Goal: Task Accomplishment & Management: Use online tool/utility

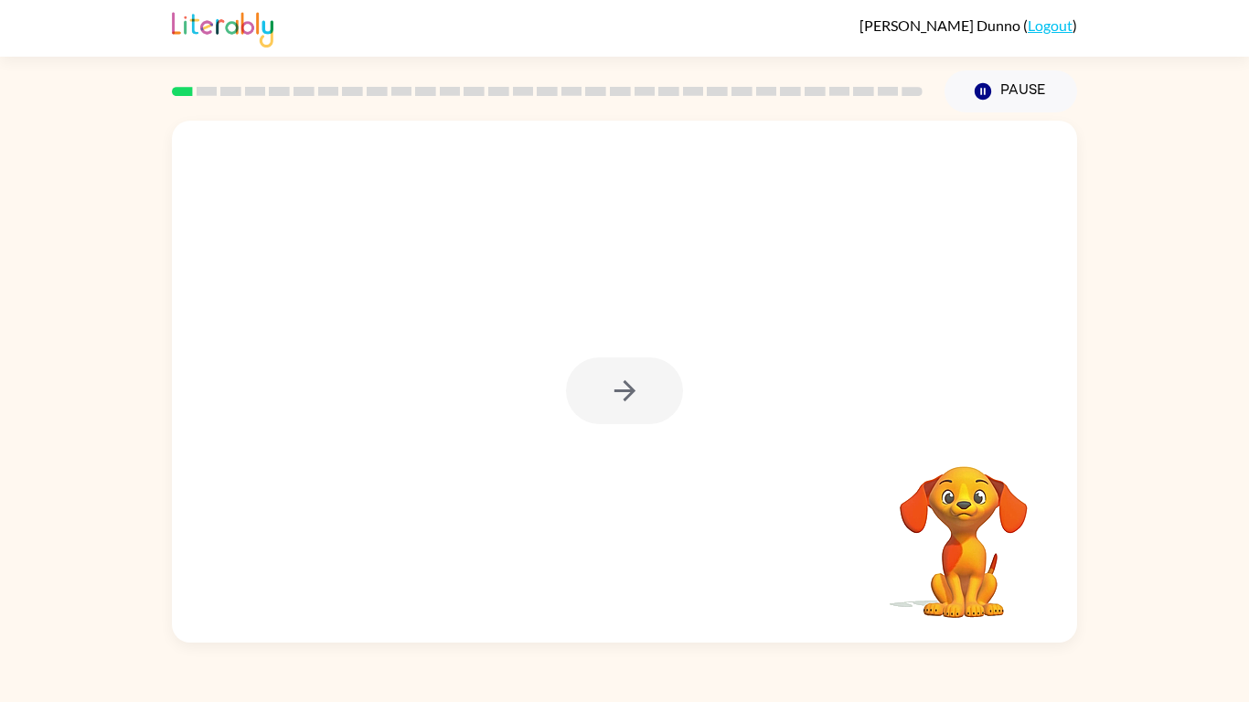
click at [627, 411] on div at bounding box center [624, 391] width 117 height 67
click at [627, 411] on button "button" at bounding box center [624, 391] width 117 height 67
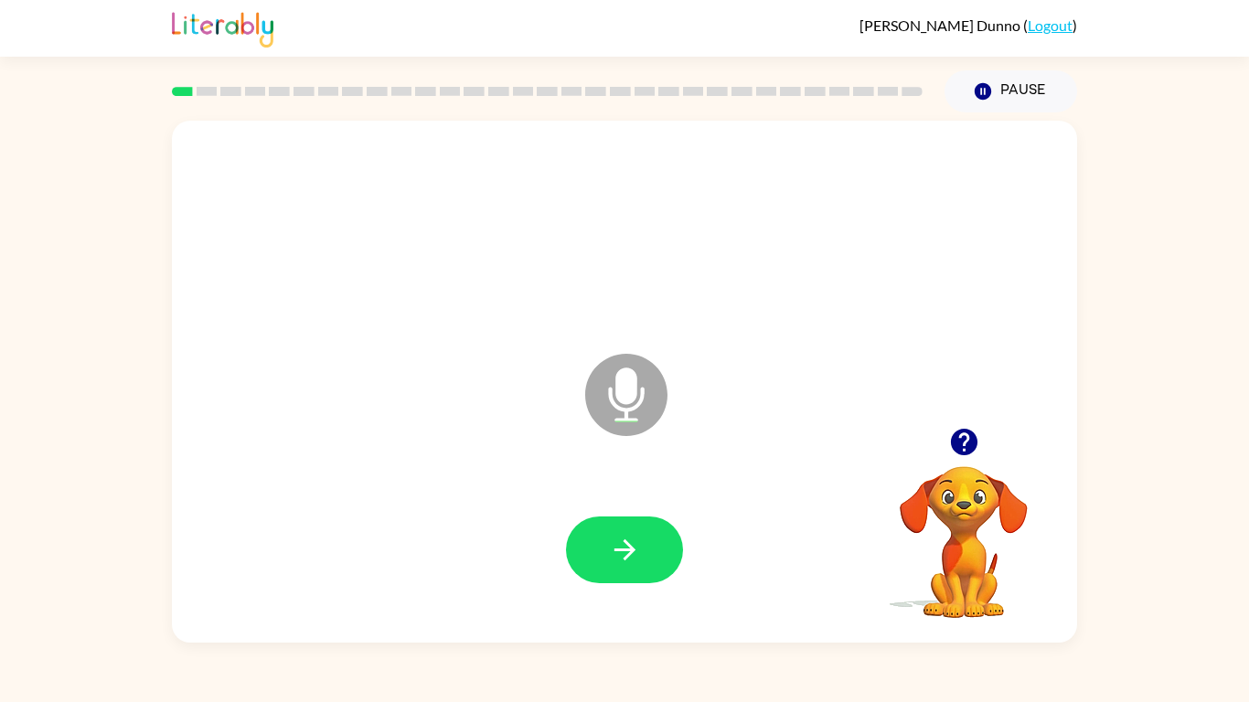
click at [648, 389] on icon at bounding box center [626, 395] width 82 height 82
click at [654, 541] on button "button" at bounding box center [624, 550] width 117 height 67
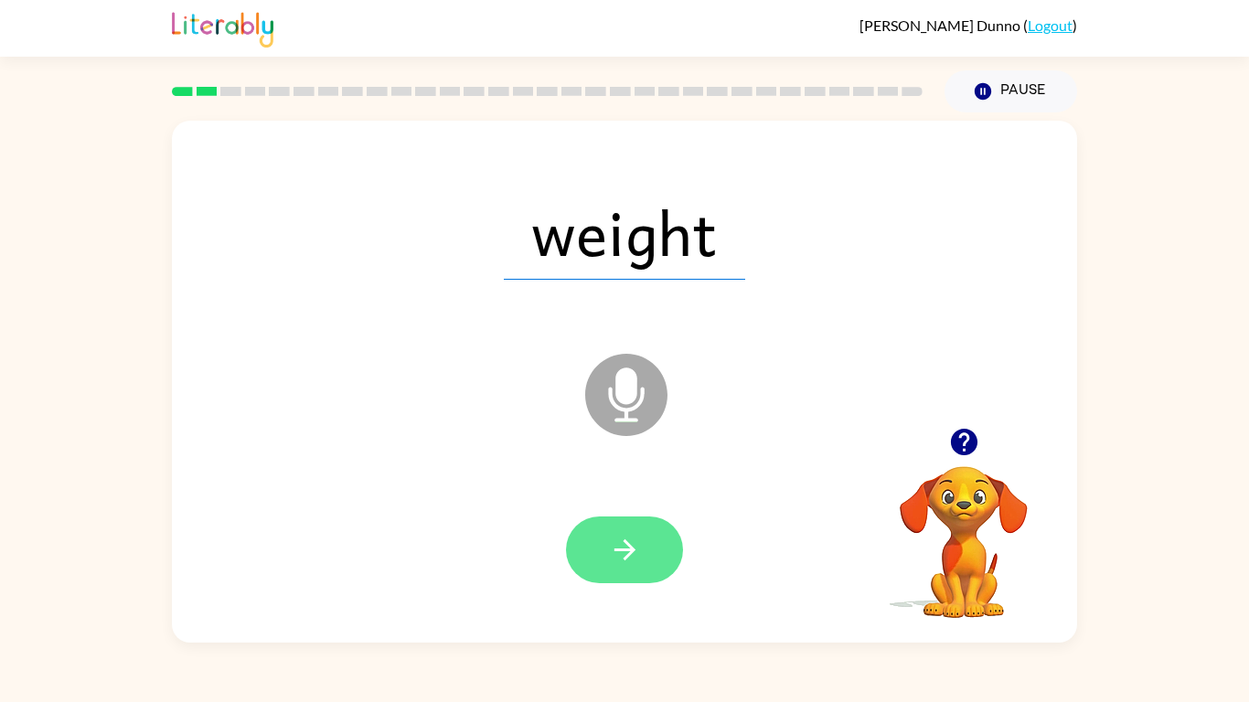
click at [619, 555] on icon "button" at bounding box center [625, 550] width 32 height 32
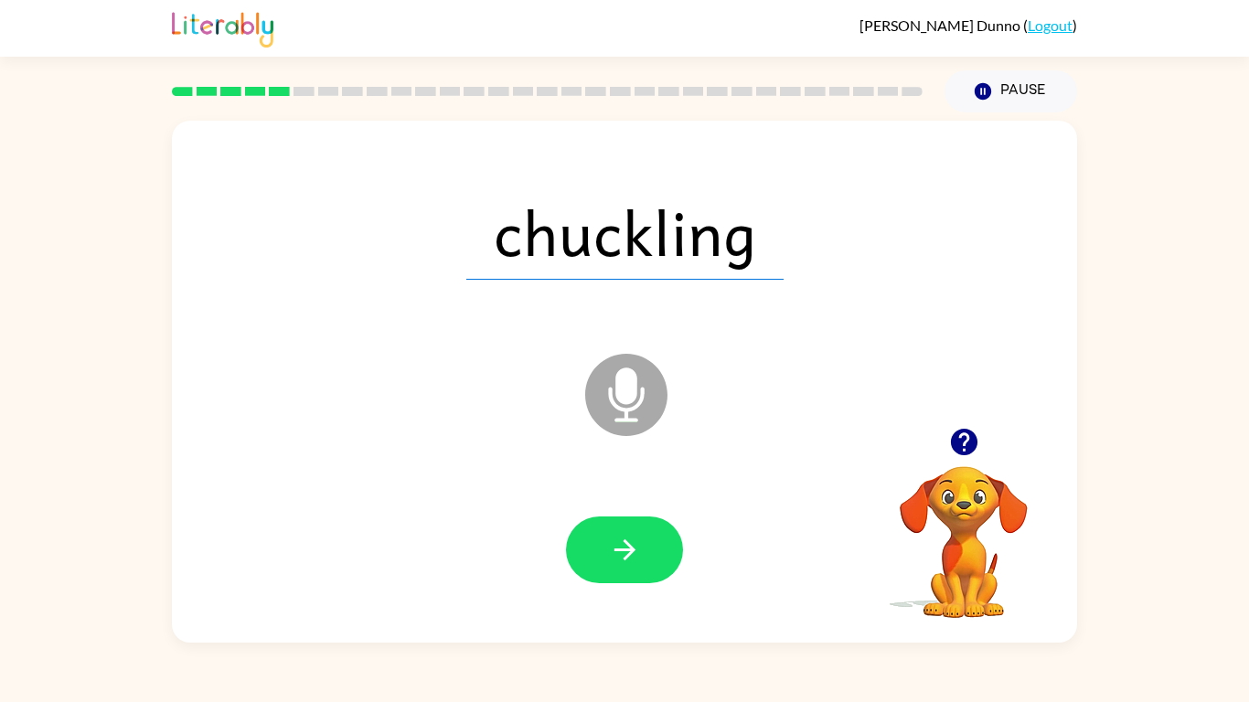
click at [632, 387] on icon "Microphone The Microphone is here when it is your turn to talk" at bounding box center [718, 417] width 274 height 137
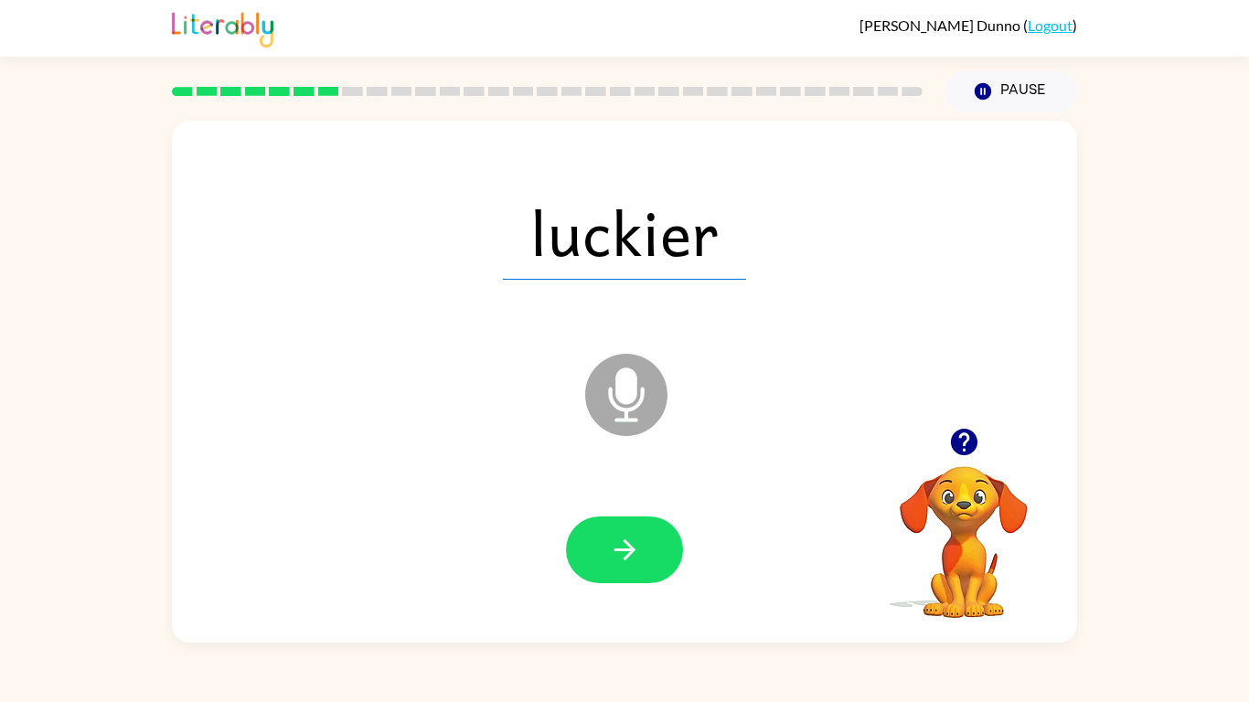
click at [625, 408] on icon "Microphone The Microphone is here when it is your turn to talk" at bounding box center [718, 417] width 274 height 137
click at [647, 544] on button "button" at bounding box center [624, 550] width 117 height 67
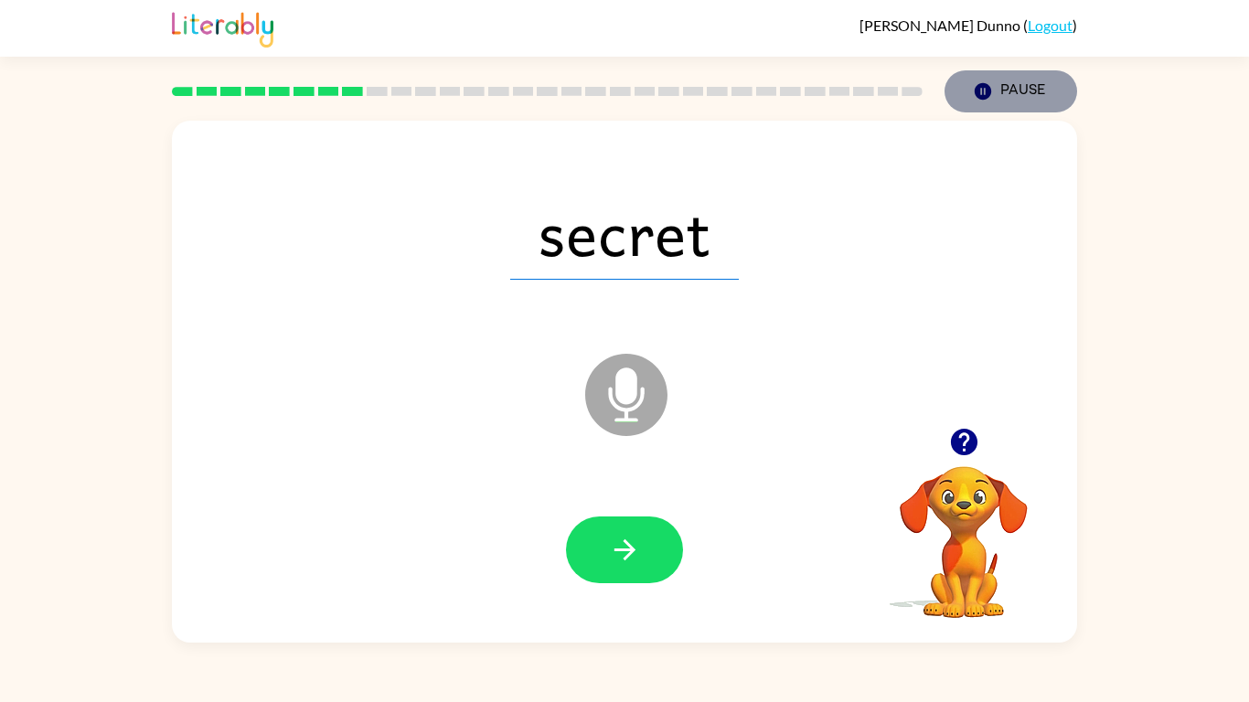
click at [985, 87] on icon "button" at bounding box center [983, 91] width 16 height 16
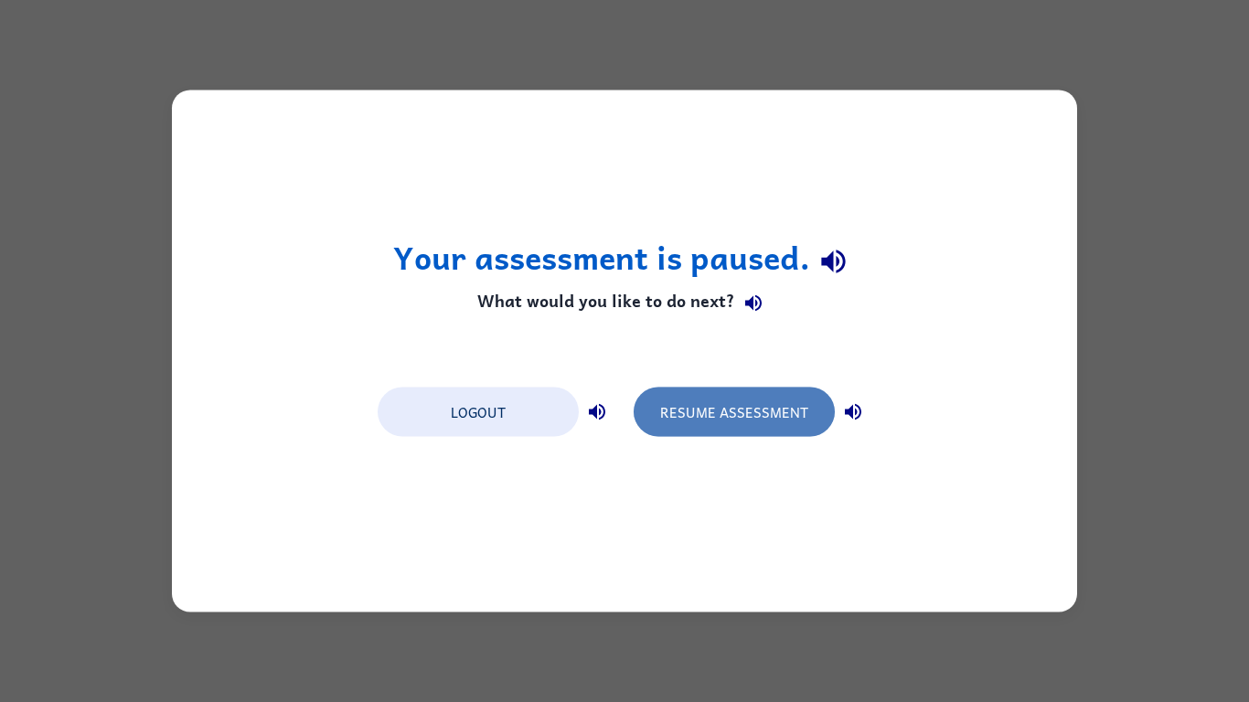
click at [801, 400] on button "Resume Assessment" at bounding box center [734, 412] width 201 height 49
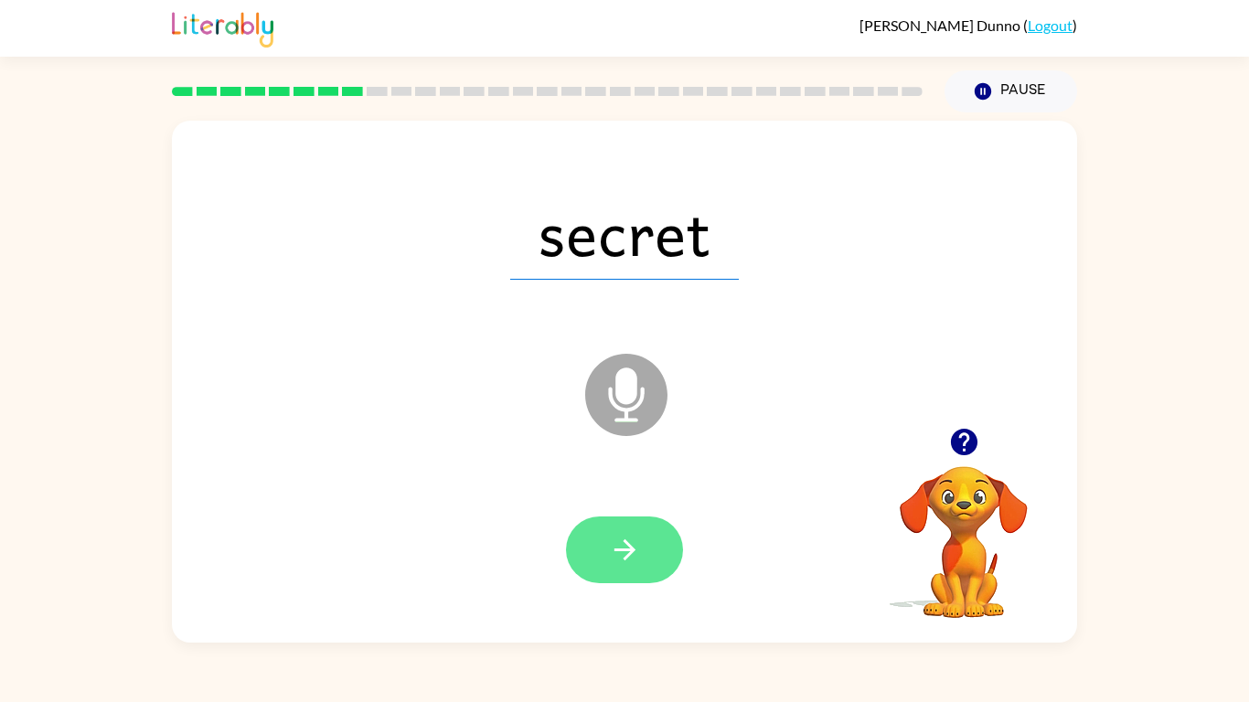
click at [634, 555] on icon "button" at bounding box center [625, 550] width 32 height 32
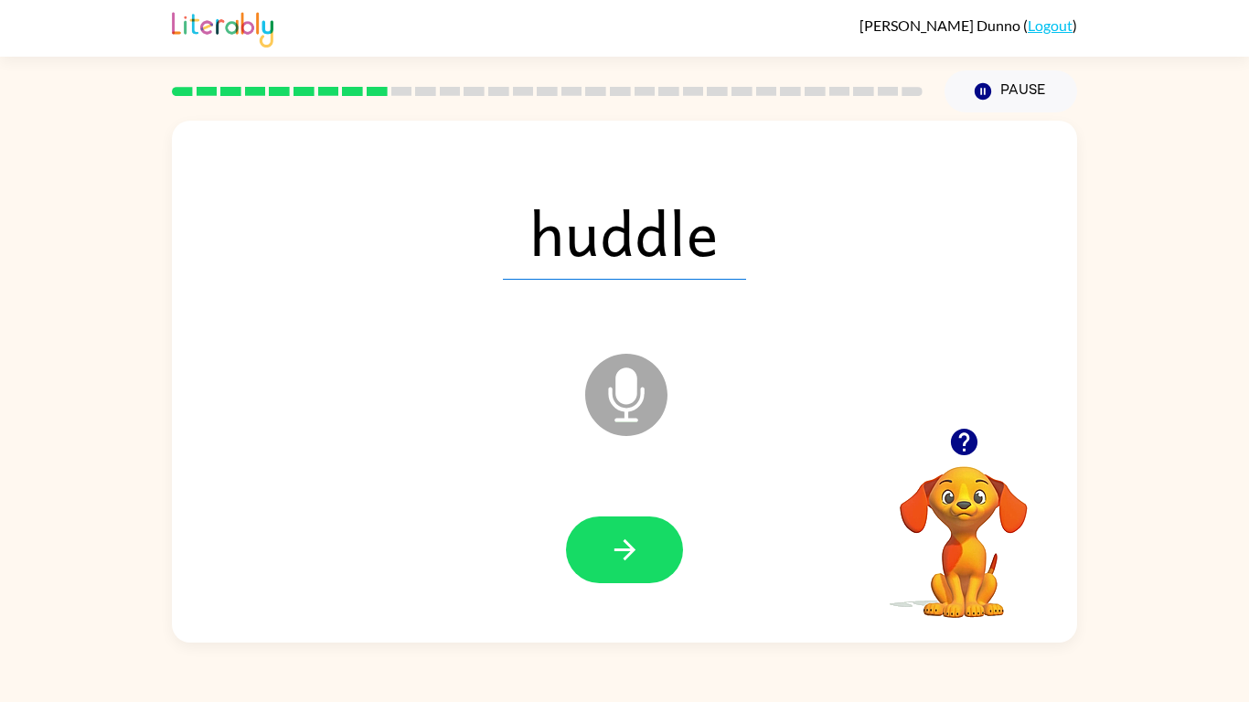
click at [618, 392] on icon "Microphone The Microphone is here when it is your turn to talk" at bounding box center [718, 417] width 274 height 137
click at [655, 520] on button "button" at bounding box center [624, 550] width 117 height 67
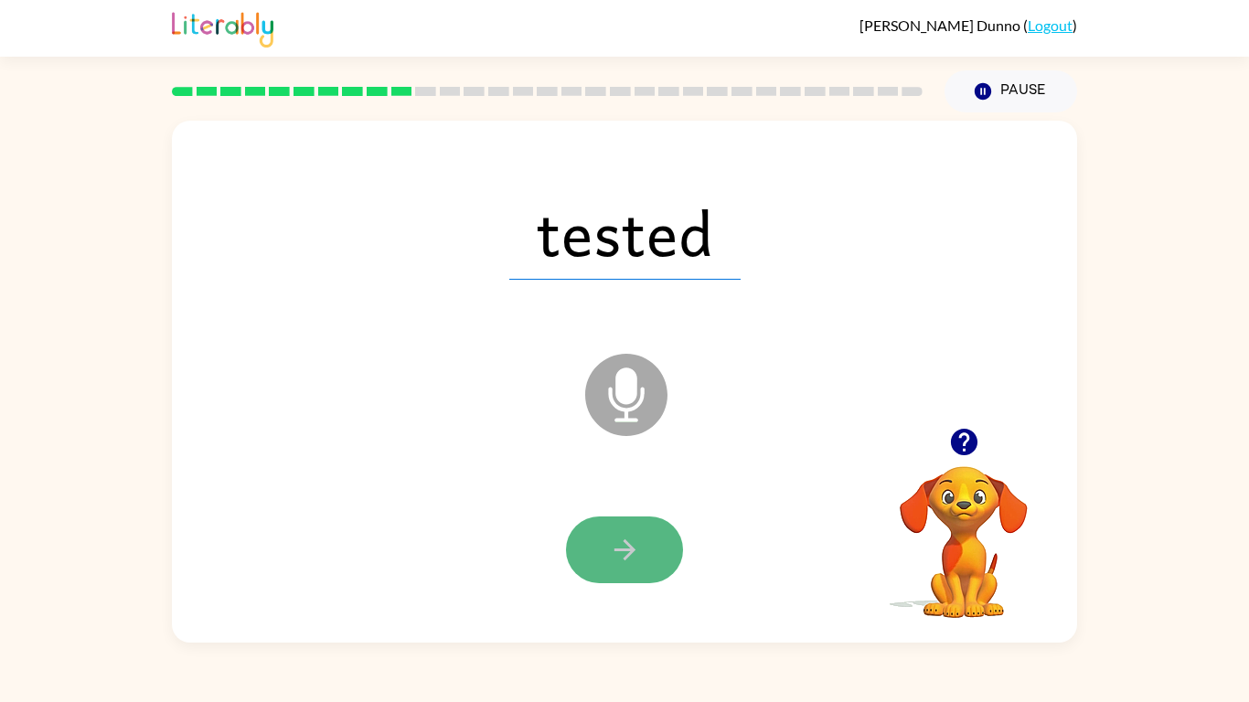
click at [593, 563] on button "button" at bounding box center [624, 550] width 117 height 67
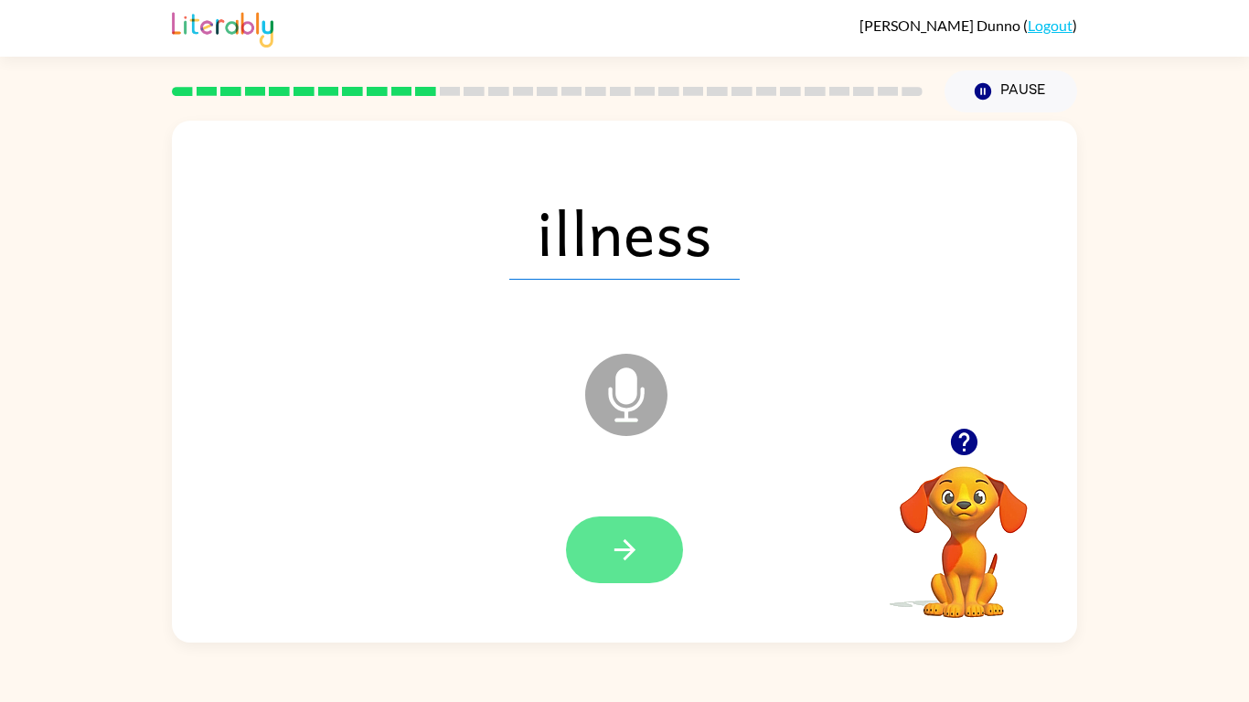
click at [638, 562] on icon "button" at bounding box center [625, 550] width 32 height 32
click at [646, 550] on button "button" at bounding box center [624, 550] width 117 height 67
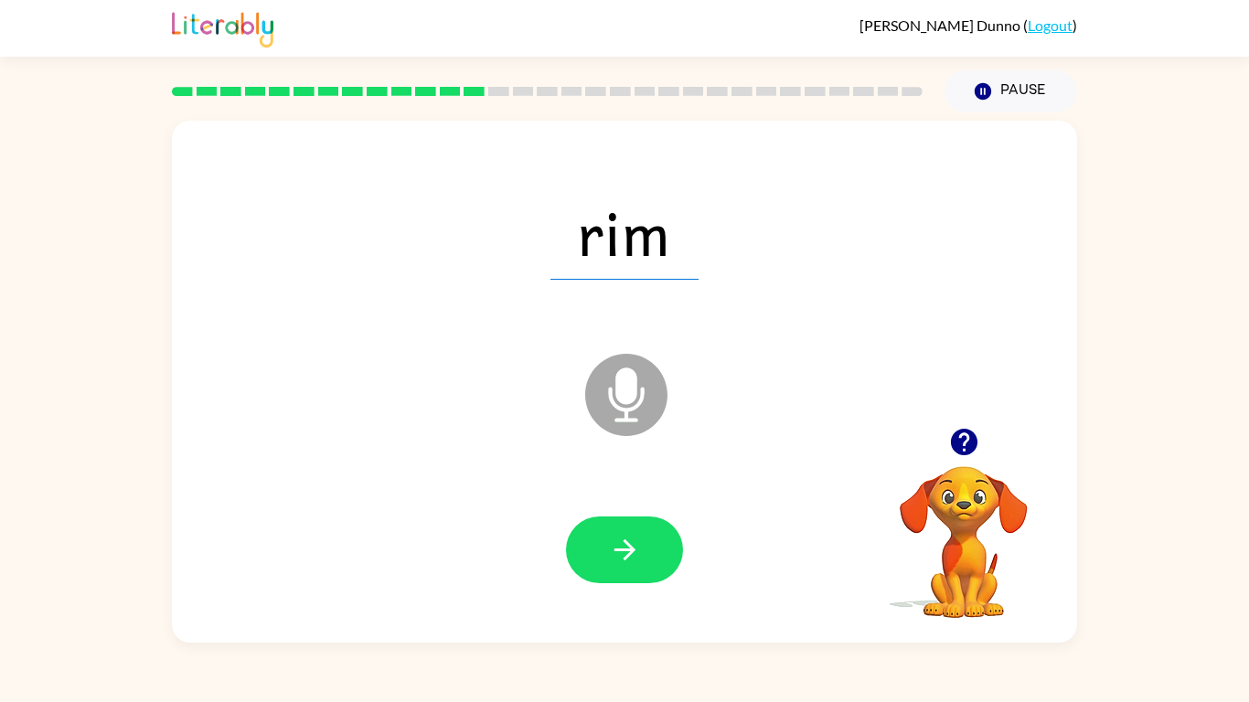
drag, startPoint x: 633, startPoint y: 402, endPoint x: 622, endPoint y: 401, distance: 11.0
click at [622, 401] on icon "Microphone The Microphone is here when it is your turn to talk" at bounding box center [718, 417] width 274 height 137
click at [631, 539] on icon "button" at bounding box center [625, 550] width 32 height 32
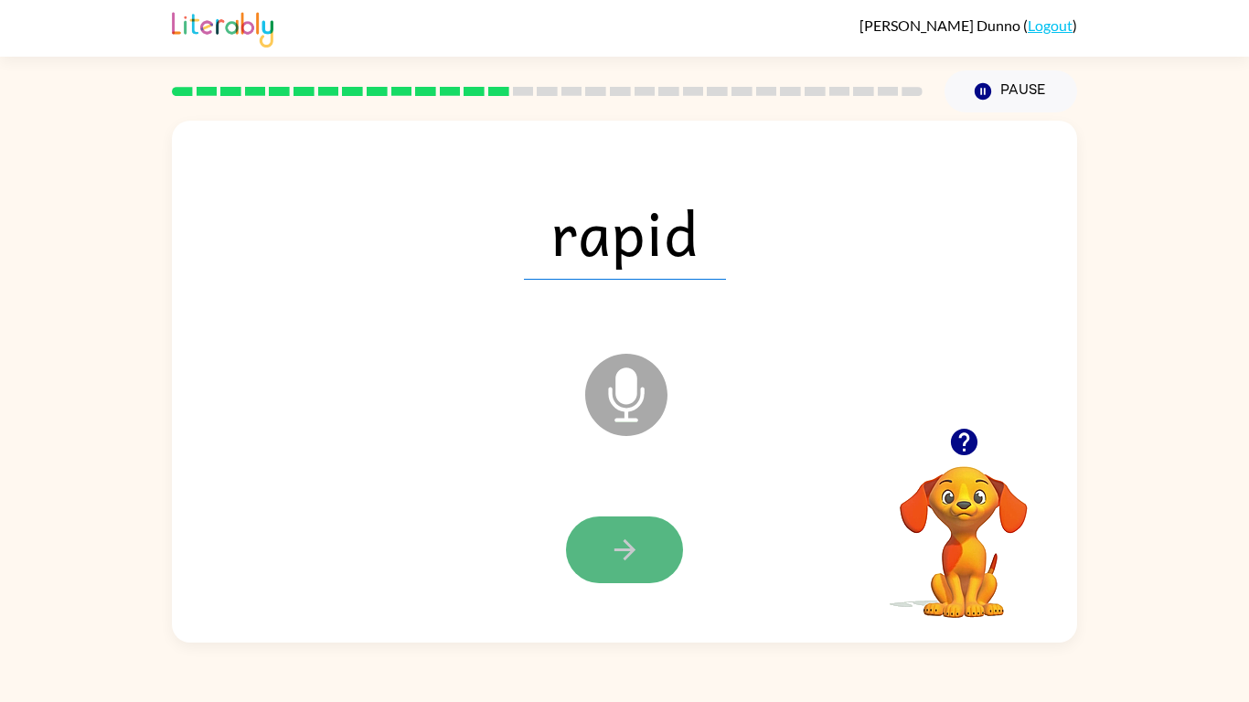
click at [614, 555] on icon "button" at bounding box center [625, 550] width 32 height 32
click at [614, 554] on icon "button" at bounding box center [625, 550] width 32 height 32
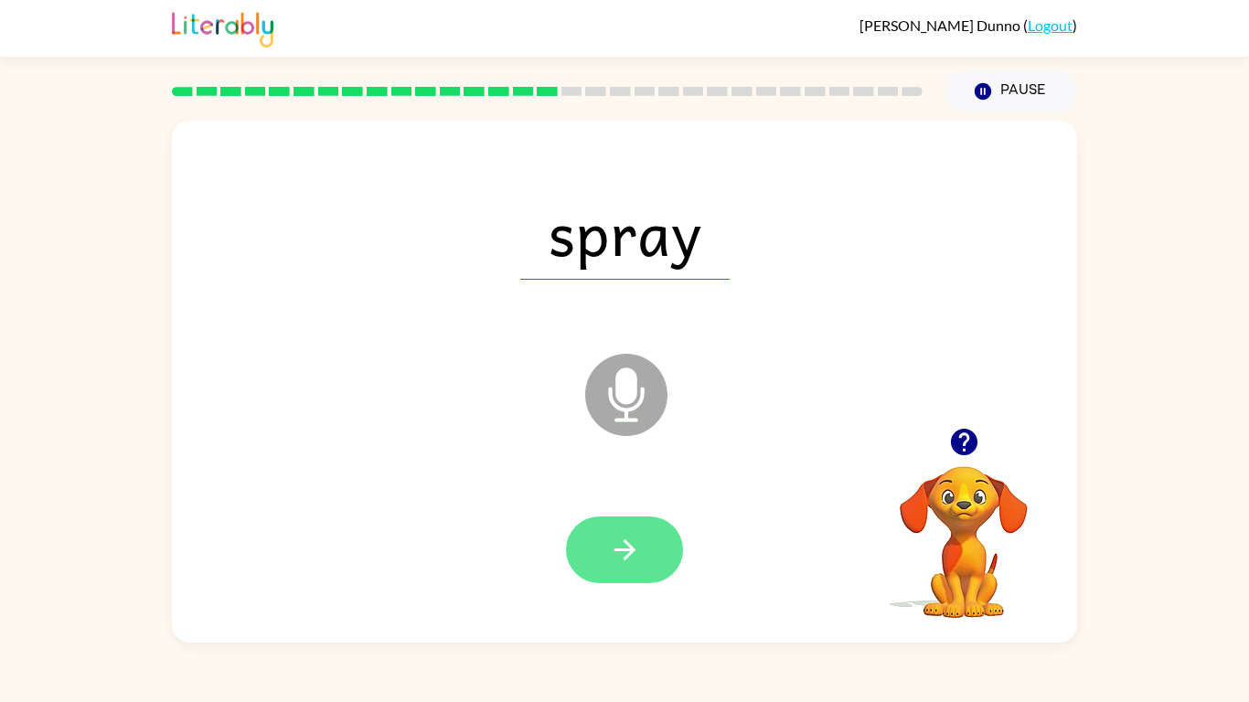
click at [612, 555] on icon "button" at bounding box center [625, 550] width 32 height 32
click at [639, 526] on button "button" at bounding box center [624, 550] width 117 height 67
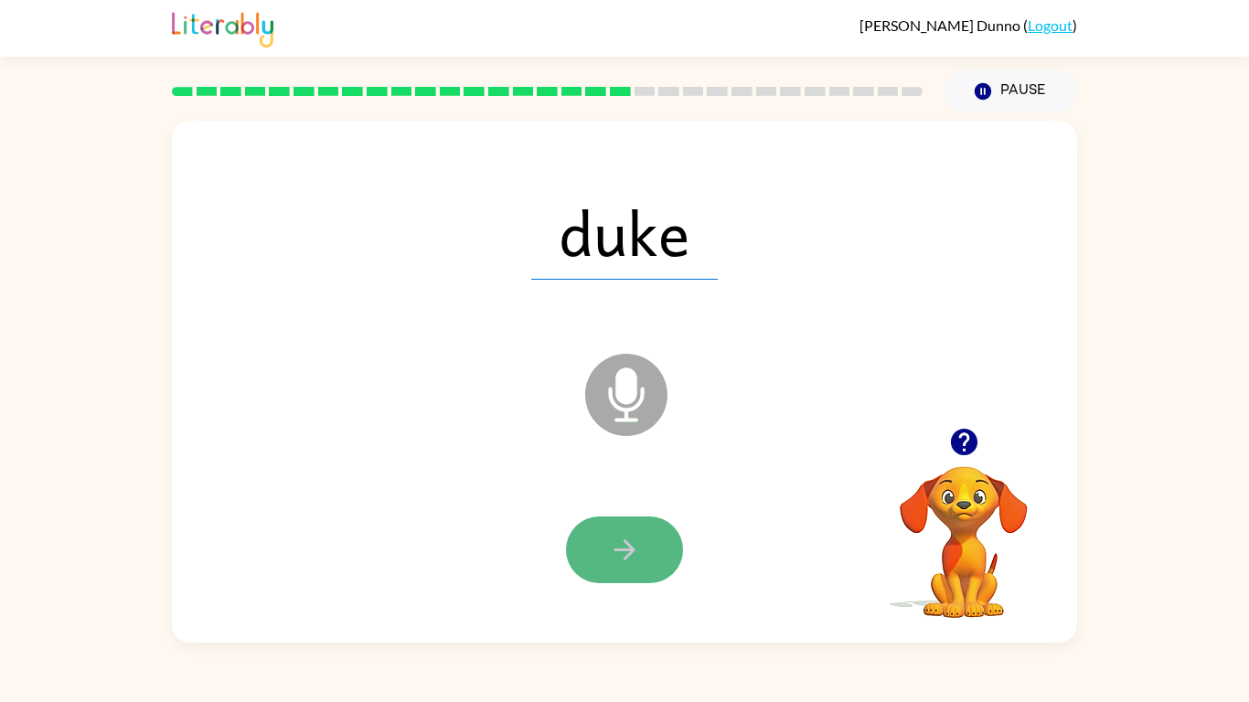
click at [635, 539] on icon "button" at bounding box center [625, 550] width 32 height 32
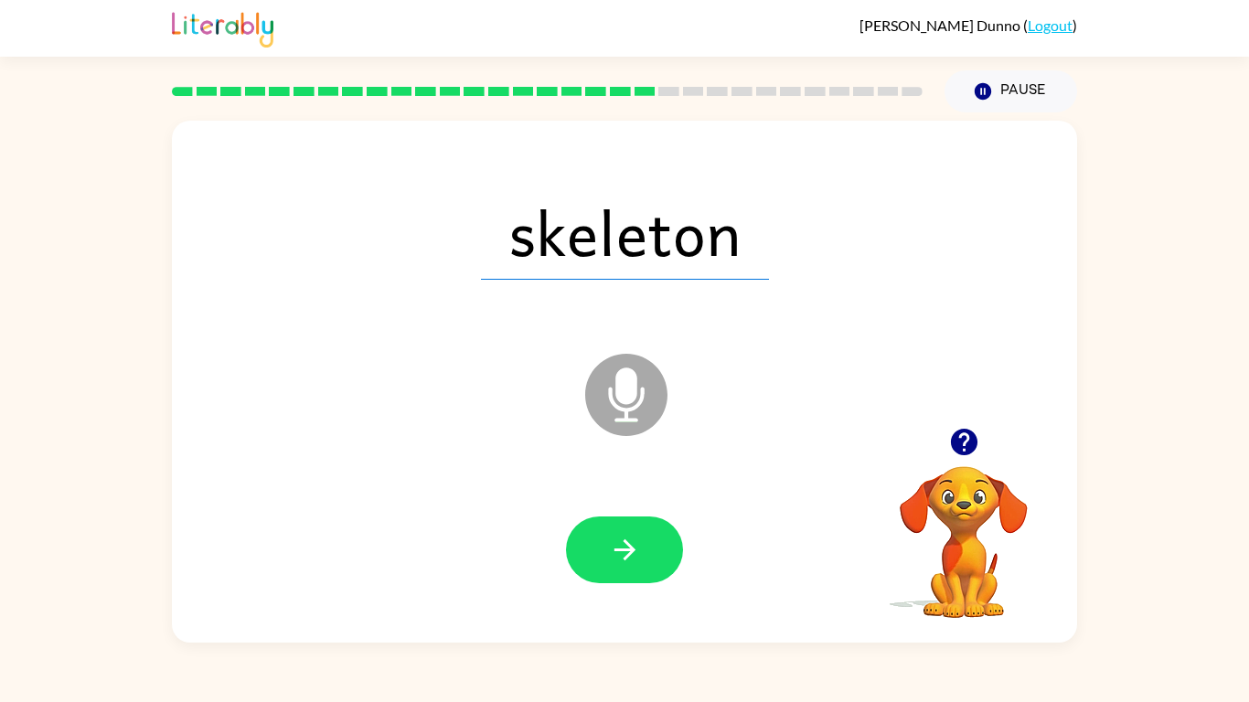
click at [635, 539] on icon "button" at bounding box center [625, 550] width 32 height 32
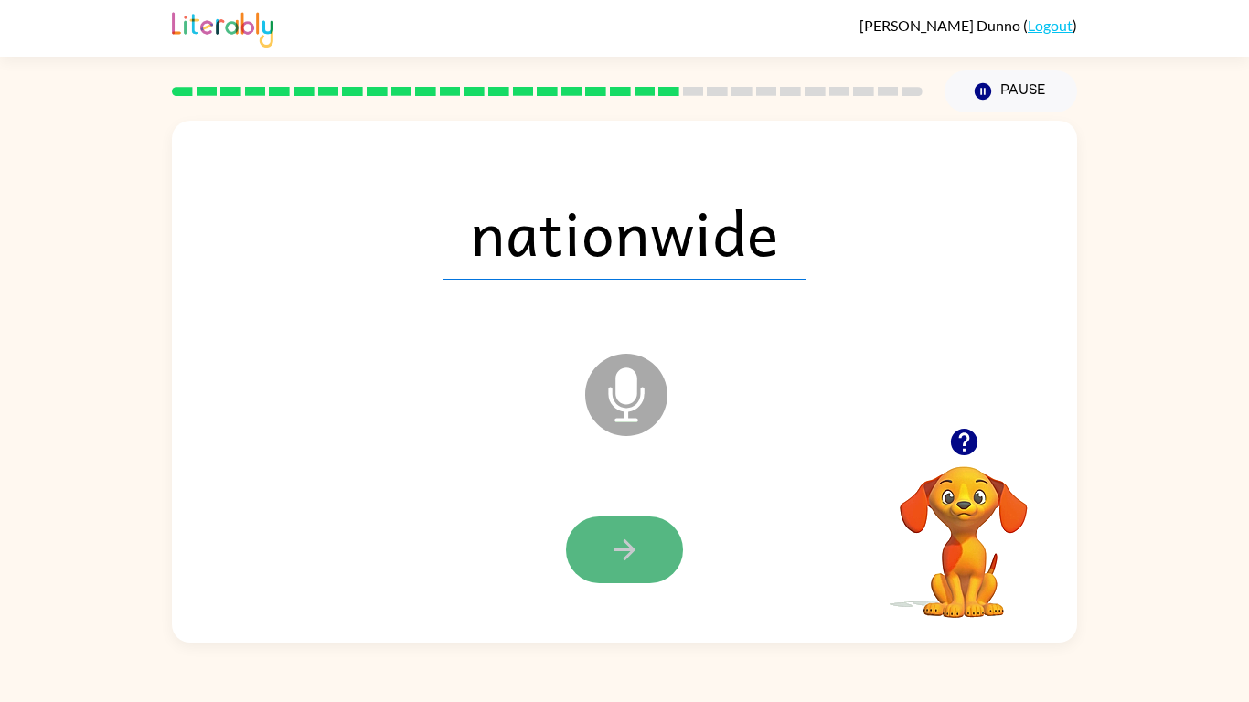
click at [635, 542] on icon "button" at bounding box center [625, 550] width 32 height 32
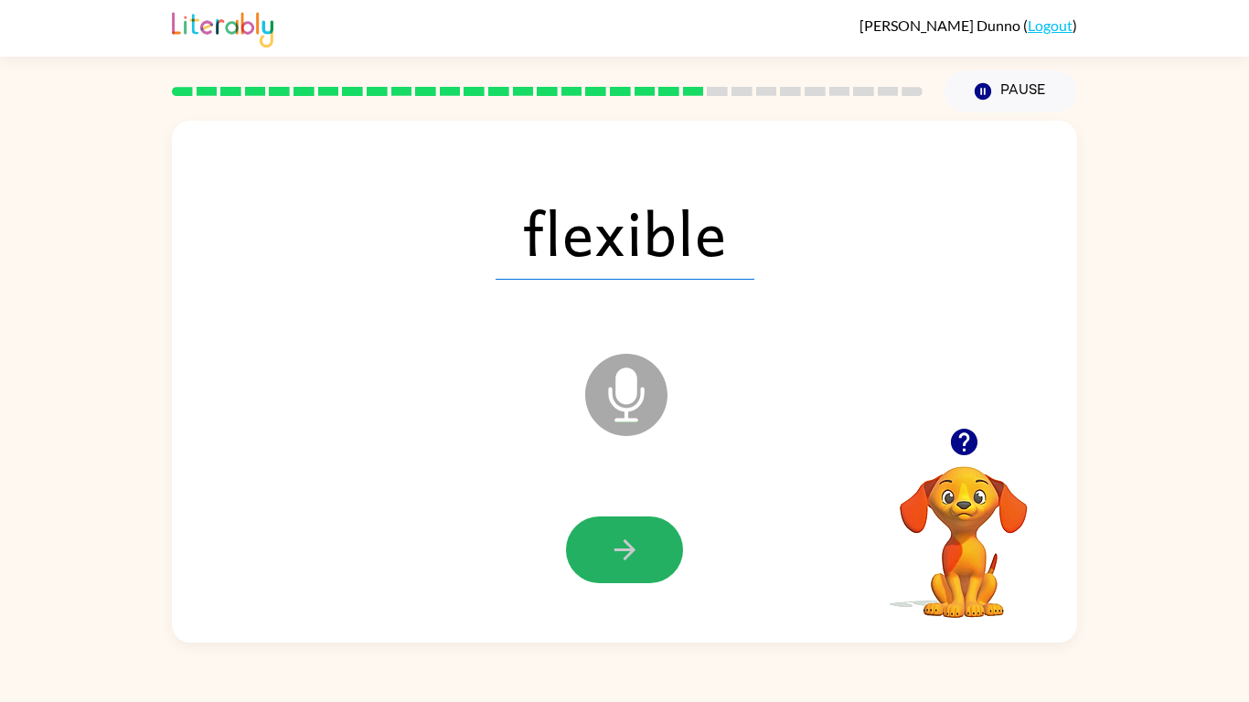
click at [635, 542] on icon "button" at bounding box center [625, 550] width 32 height 32
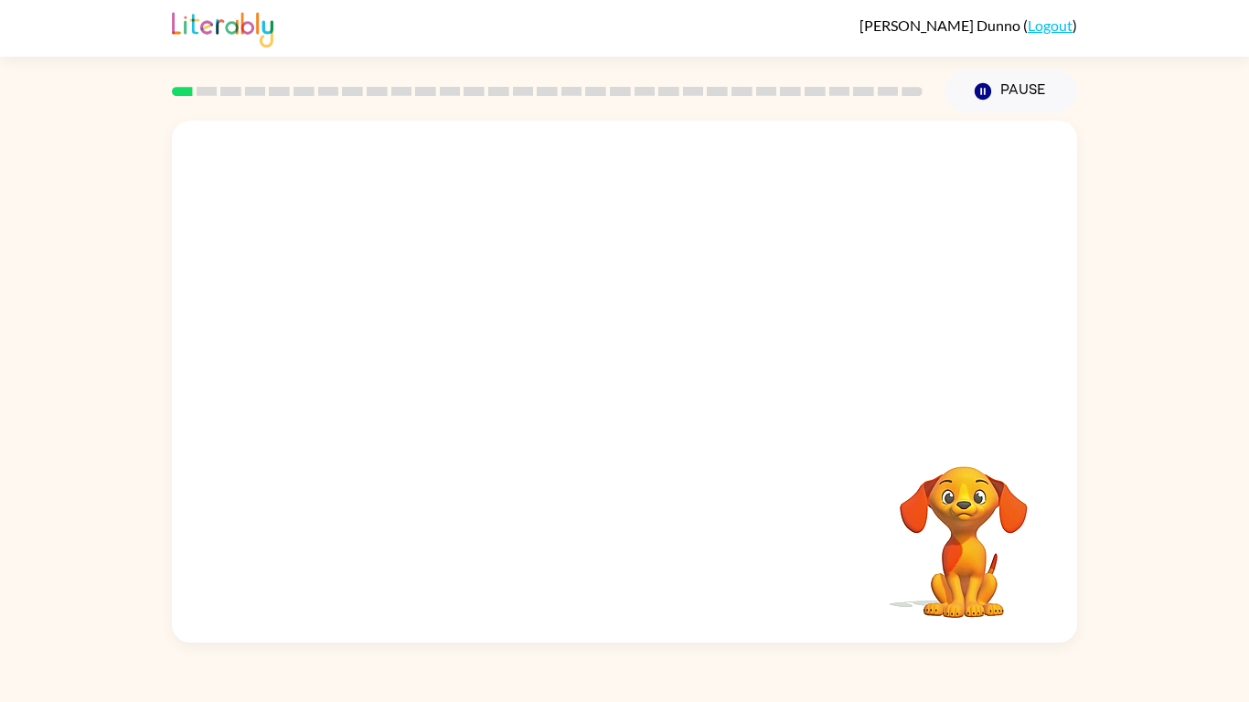
click at [813, 576] on div "Your browser must support playing .mp4 files to use Literably. Please try using…" at bounding box center [624, 382] width 905 height 522
click at [616, 382] on icon "button" at bounding box center [625, 391] width 32 height 32
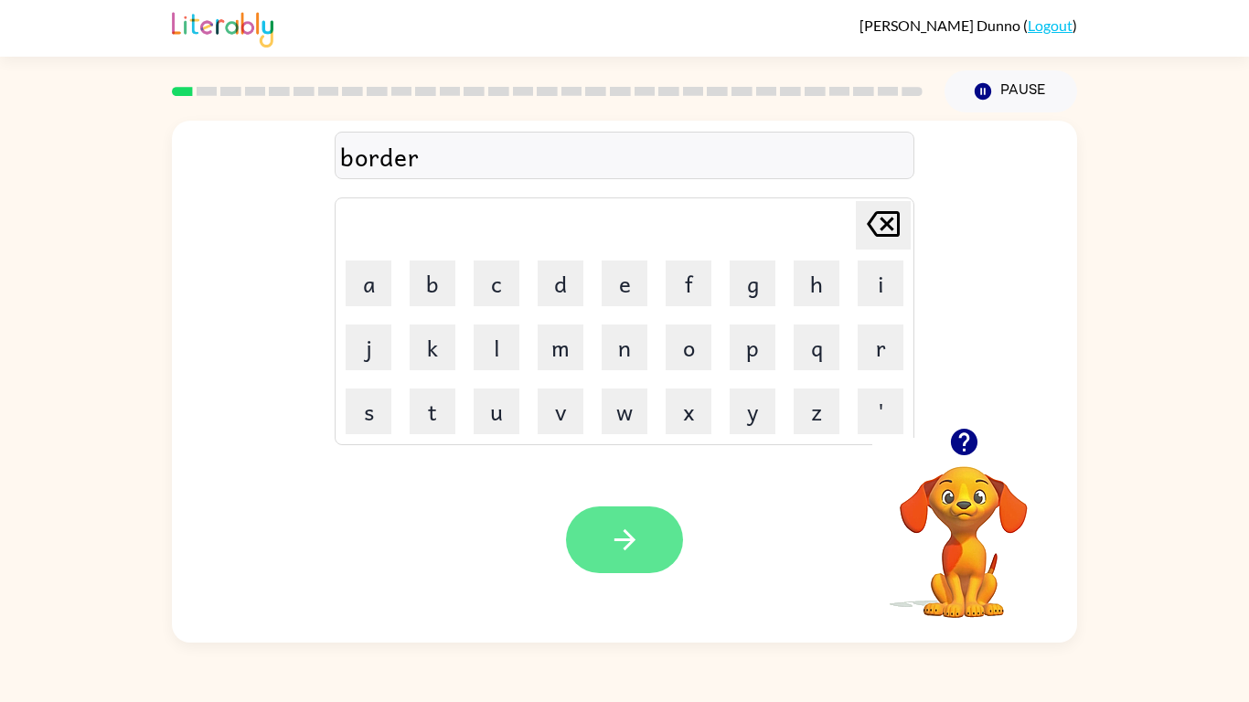
click at [663, 529] on button "button" at bounding box center [624, 540] width 117 height 67
click at [644, 536] on button "button" at bounding box center [624, 540] width 117 height 67
click at [676, 542] on button "button" at bounding box center [624, 540] width 117 height 67
click at [649, 553] on button "button" at bounding box center [624, 540] width 117 height 67
click at [642, 522] on button "button" at bounding box center [624, 540] width 117 height 67
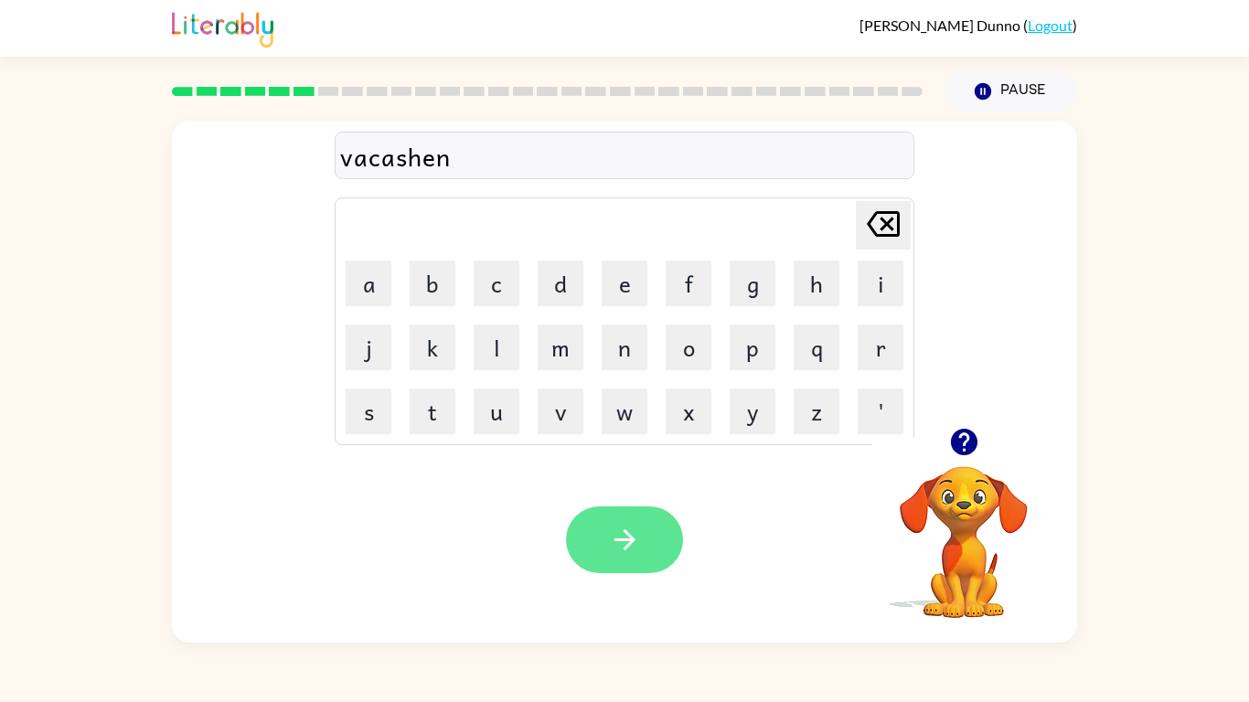
click at [606, 534] on button "button" at bounding box center [624, 540] width 117 height 67
click at [657, 536] on button "button" at bounding box center [624, 540] width 117 height 67
click at [639, 539] on icon "button" at bounding box center [625, 540] width 32 height 32
click at [630, 527] on icon "button" at bounding box center [625, 540] width 32 height 32
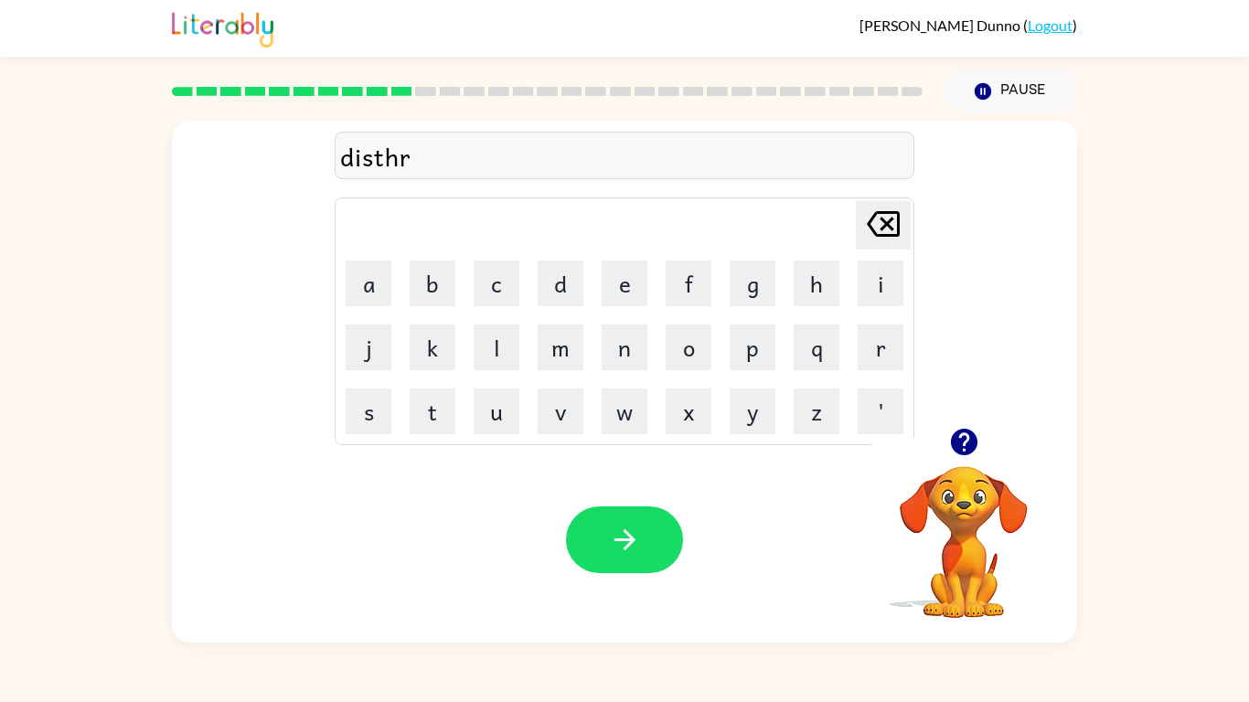
click at [383, 158] on div "disthr" at bounding box center [624, 156] width 569 height 38
click at [382, 161] on div "disthc" at bounding box center [624, 156] width 569 height 38
click at [418, 165] on div "disthc" at bounding box center [624, 156] width 569 height 38
click at [973, 441] on icon "button" at bounding box center [963, 442] width 27 height 27
click at [962, 436] on icon "button" at bounding box center [963, 442] width 27 height 27
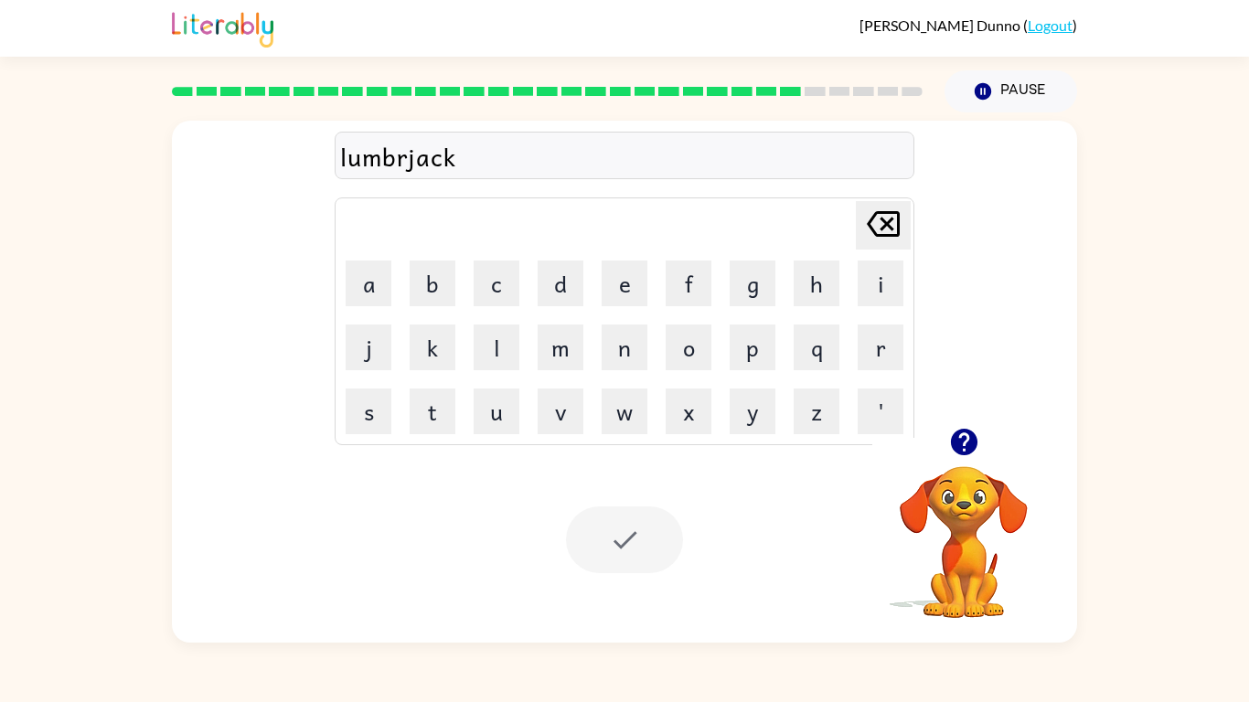
click at [635, 527] on div at bounding box center [624, 540] width 117 height 67
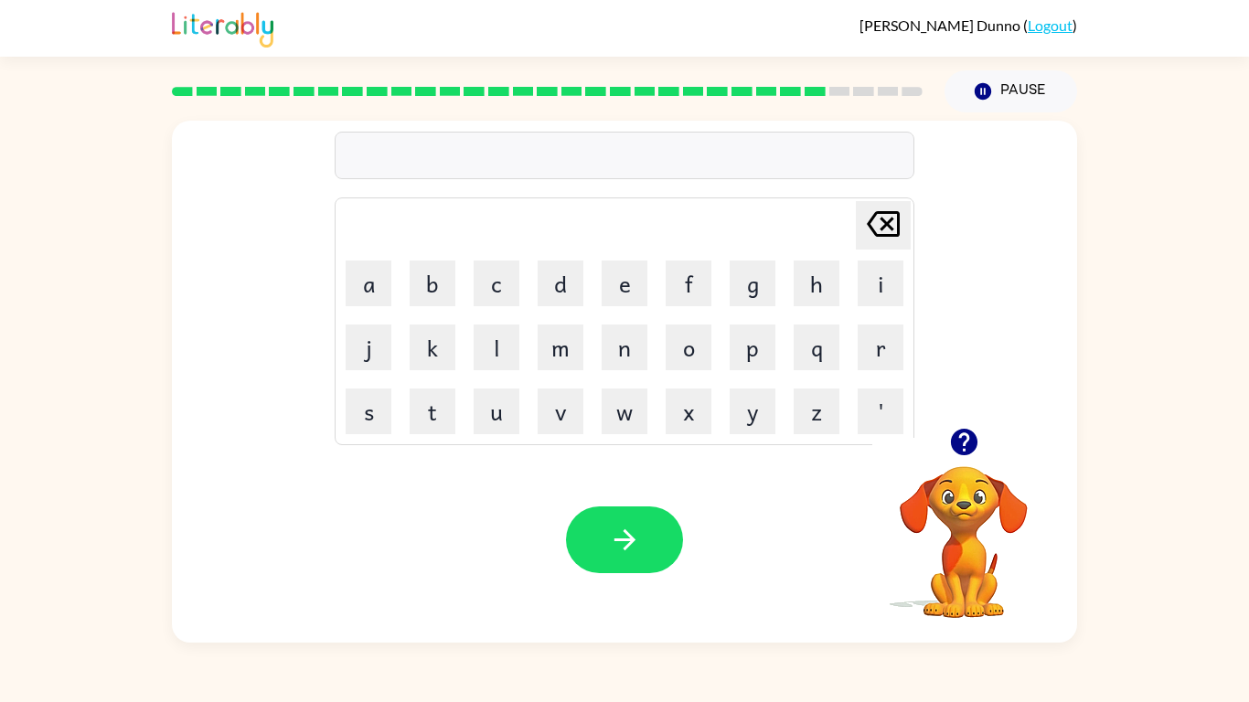
click at [1208, 172] on div "[PERSON_NAME] last character input a b c d e f g h i j k l m n o p q r s t u v …" at bounding box center [624, 377] width 1249 height 530
